Goal: Transaction & Acquisition: Download file/media

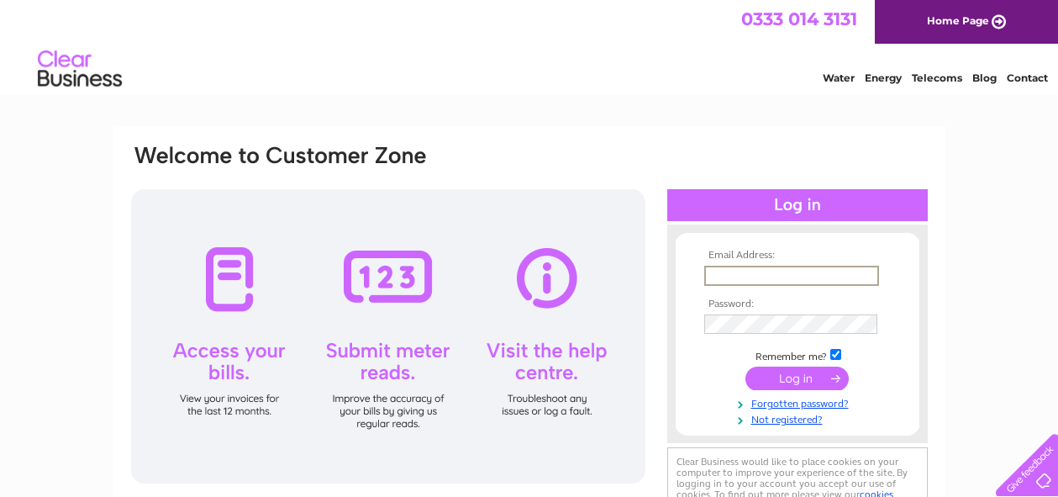
type input "[PERSON_NAME][EMAIL_ADDRESS][PERSON_NAME][DOMAIN_NAME]"
click at [803, 381] on input "submit" at bounding box center [797, 377] width 103 height 24
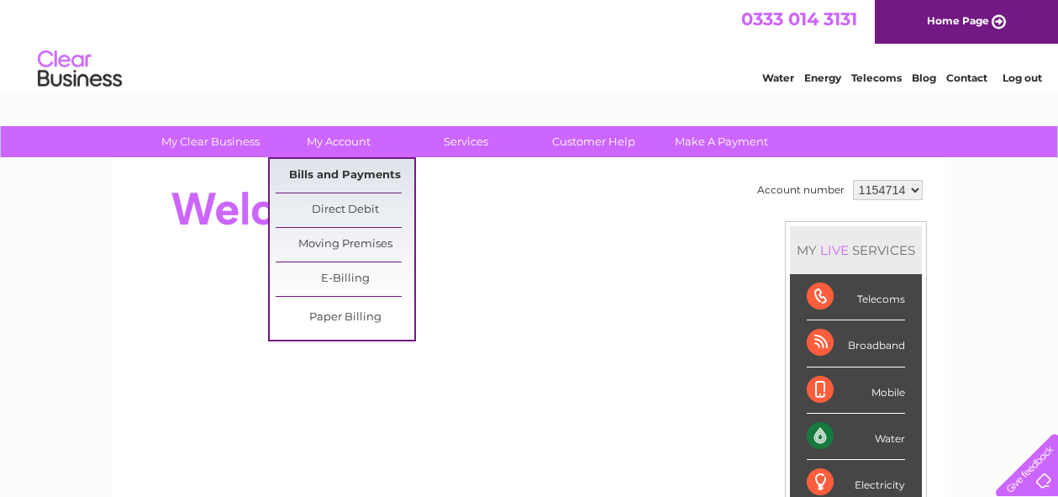
click at [331, 176] on link "Bills and Payments" at bounding box center [345, 176] width 139 height 34
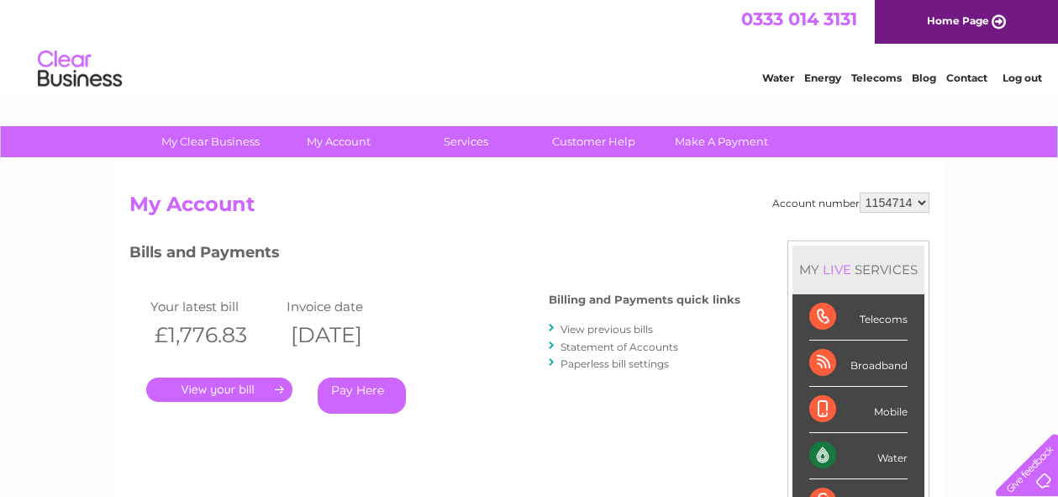
click at [234, 387] on link "." at bounding box center [219, 389] width 146 height 24
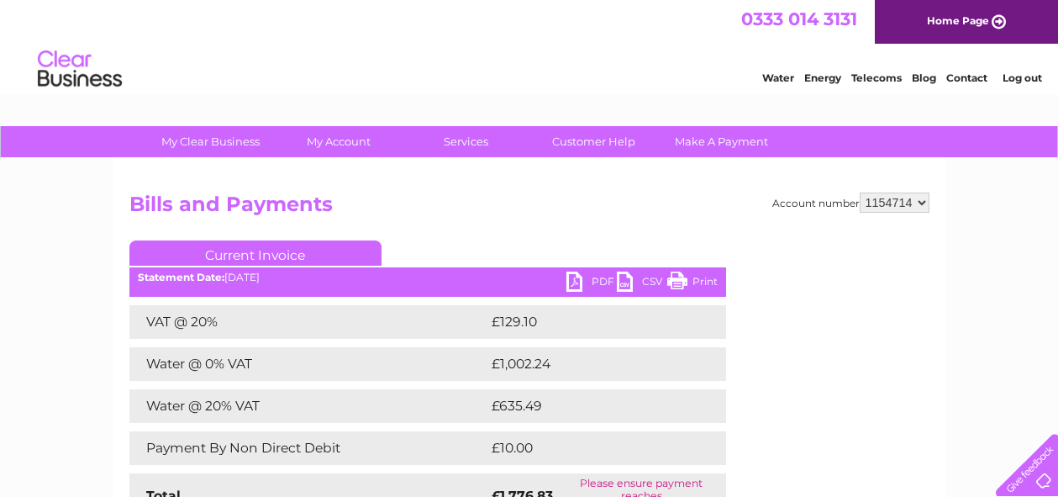
click at [592, 281] on link "PDF" at bounding box center [592, 284] width 50 height 24
click at [655, 283] on link "CSV" at bounding box center [642, 284] width 50 height 24
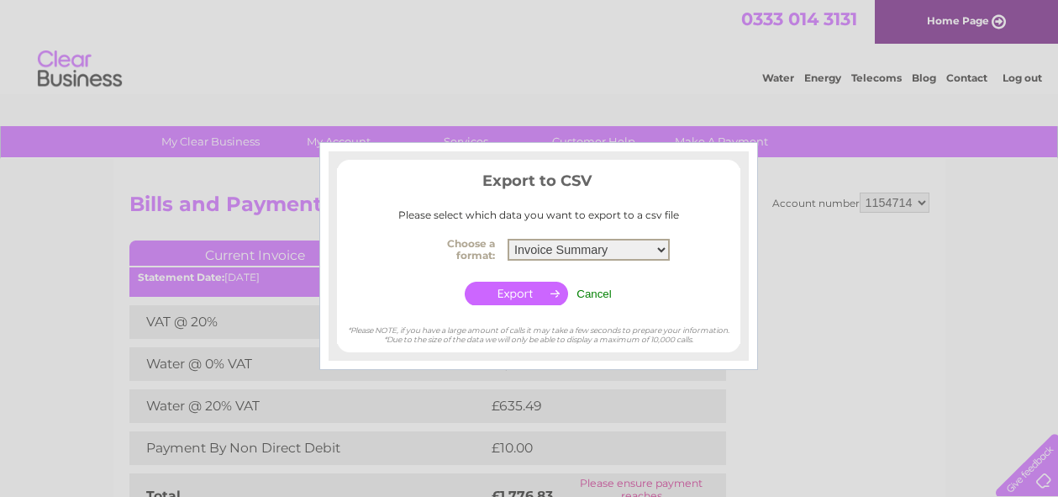
select select "4"
click at [61, 203] on div at bounding box center [529, 248] width 1058 height 497
click at [599, 290] on input "Cancel" at bounding box center [594, 293] width 35 height 13
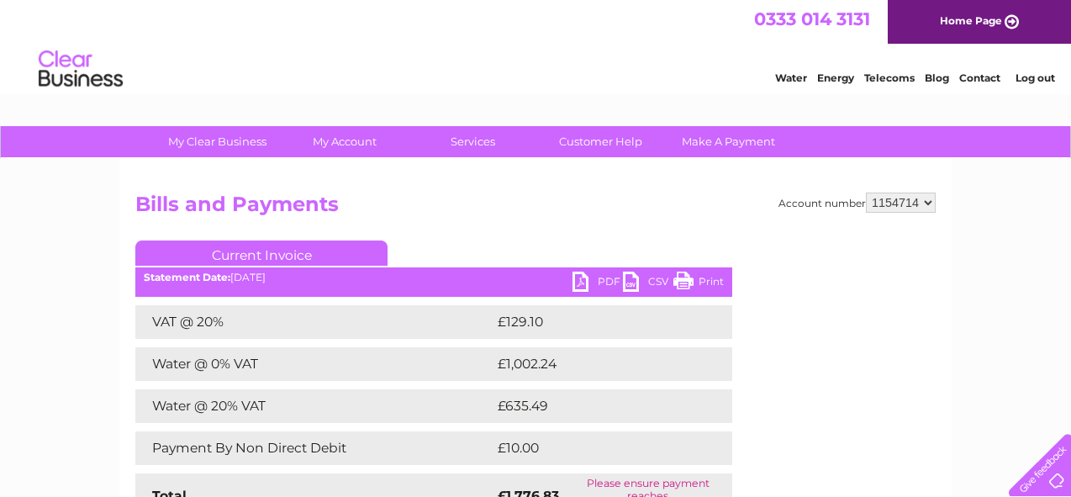
click at [1052, 478] on div at bounding box center [1036, 461] width 69 height 69
click at [971, 81] on link "Contact" at bounding box center [979, 77] width 41 height 13
